Goal: Transaction & Acquisition: Subscribe to service/newsletter

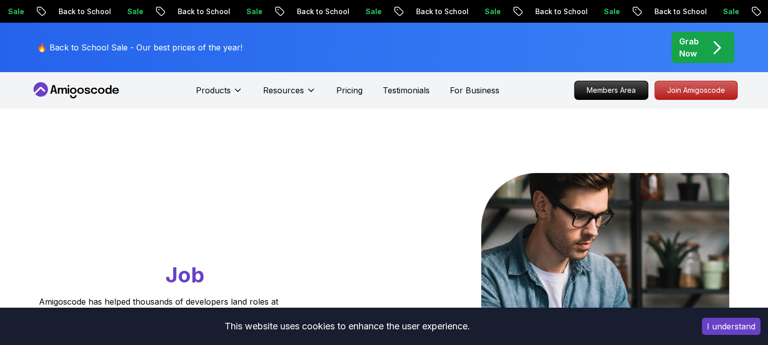
click at [683, 46] on p "Grab Now" at bounding box center [689, 47] width 20 height 24
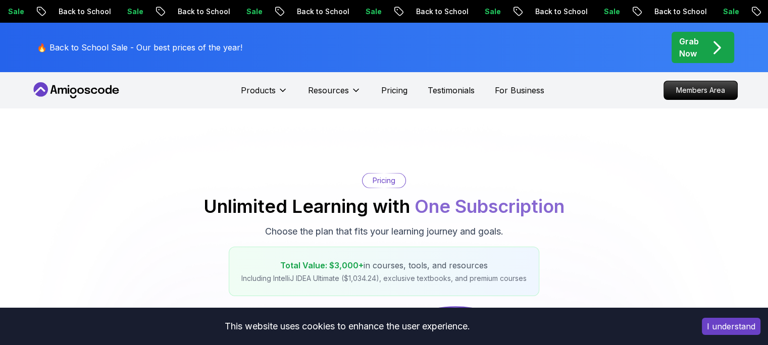
click at [706, 53] on div "Grab Now" at bounding box center [702, 47] width 47 height 24
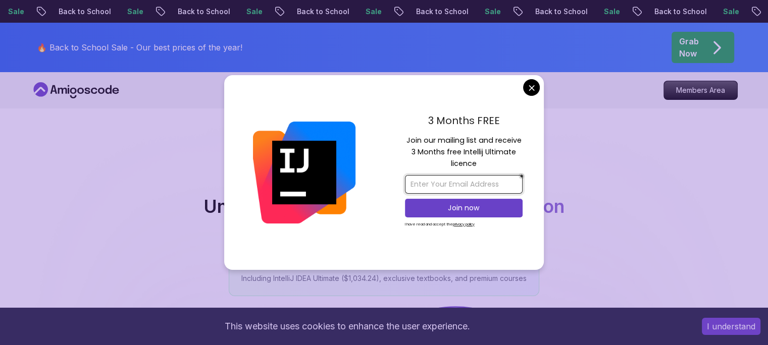
click at [474, 178] on input "email" at bounding box center [464, 184] width 118 height 19
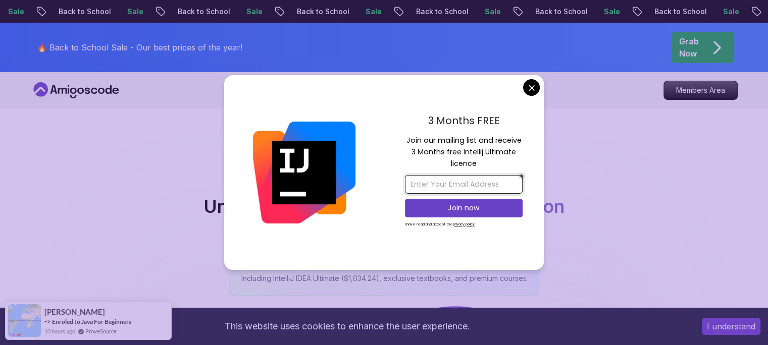
type input "yryskeldi445@gmail.com"
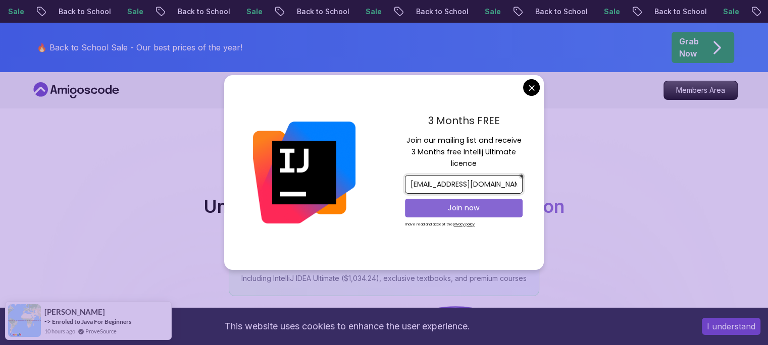
click at [460, 205] on p "Join now" at bounding box center [463, 208] width 95 height 10
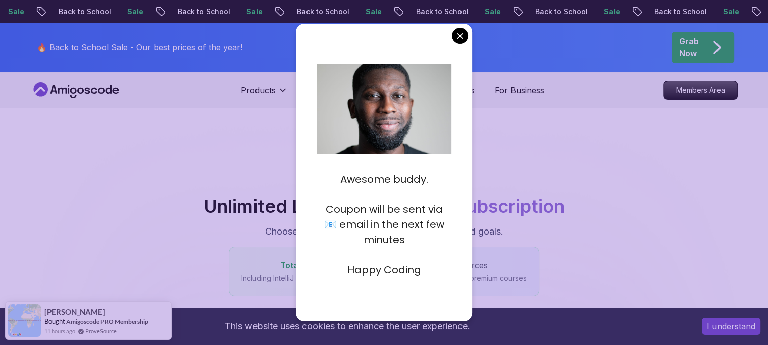
drag, startPoint x: 423, startPoint y: 267, endPoint x: 343, endPoint y: 182, distance: 116.1
click at [343, 182] on div "Awesome buddy. Coupon will be sent via 📧 email in the next few minutes Happy Co…" at bounding box center [384, 217] width 135 height 121
click at [413, 249] on p at bounding box center [384, 254] width 135 height 15
drag, startPoint x: 422, startPoint y: 271, endPoint x: 341, endPoint y: 178, distance: 123.1
click at [341, 178] on div "Awesome buddy. Coupon will be sent via 📧 email in the next few minutes Happy Co…" at bounding box center [384, 217] width 135 height 121
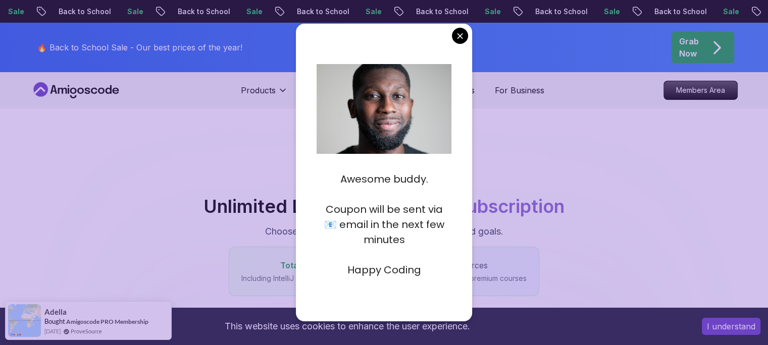
click at [320, 170] on p at bounding box center [384, 164] width 135 height 15
click at [411, 254] on p at bounding box center [384, 254] width 135 height 15
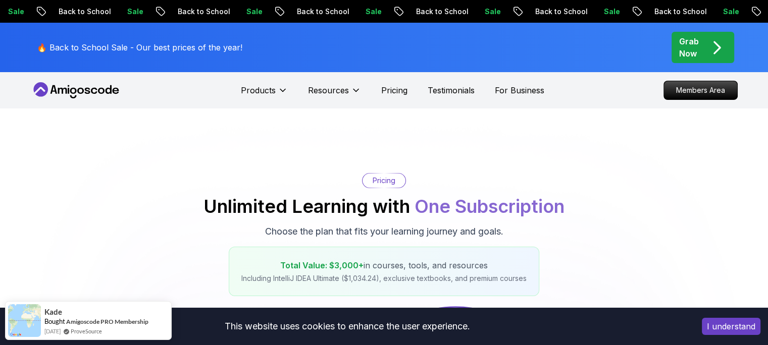
click at [681, 49] on p "Grab Now" at bounding box center [689, 47] width 20 height 24
click at [693, 54] on p "Grab Now" at bounding box center [689, 47] width 20 height 24
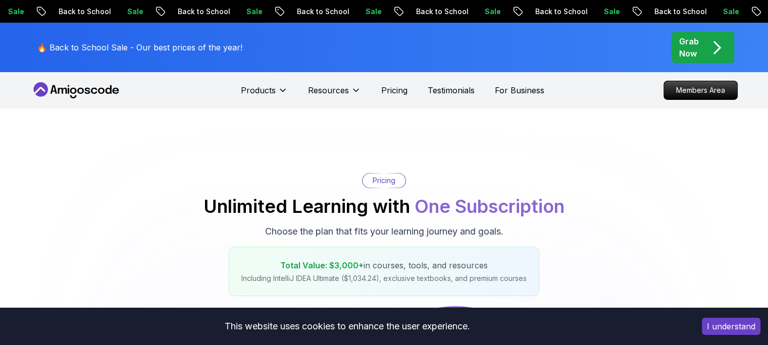
click at [689, 57] on p "Grab Now" at bounding box center [689, 47] width 20 height 24
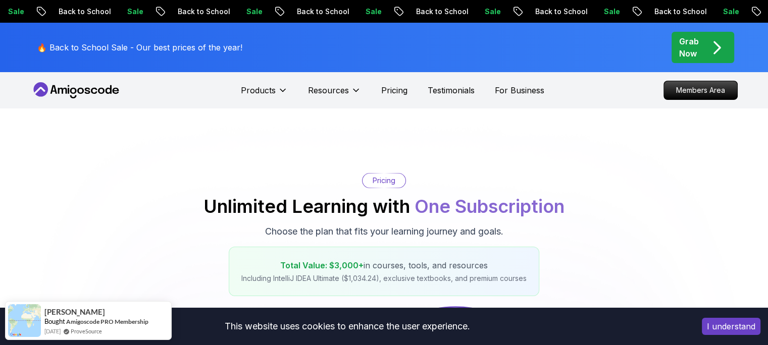
click at [689, 57] on p "Grab Now" at bounding box center [689, 47] width 20 height 24
click at [712, 49] on icon "pre-order" at bounding box center [717, 48] width 20 height 20
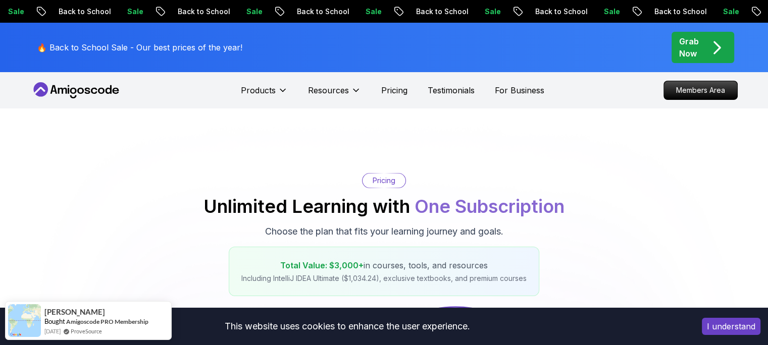
click at [712, 49] on icon "pre-order" at bounding box center [717, 48] width 20 height 20
